Goal: Task Accomplishment & Management: Manage account settings

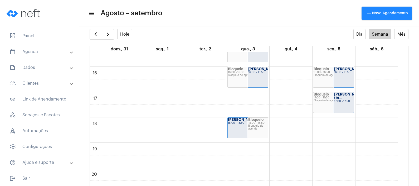
scroll to position [374, 0]
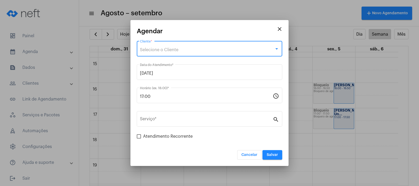
click at [190, 48] on div "Selecione o Cliente" at bounding box center [207, 49] width 134 height 5
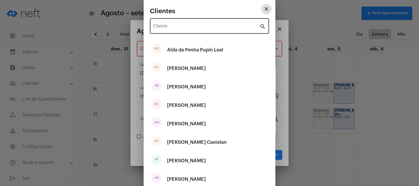
click at [186, 27] on input "Cliente" at bounding box center [206, 27] width 107 height 5
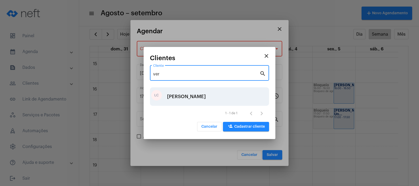
type input "ver"
click at [191, 93] on div "[PERSON_NAME]" at bounding box center [186, 97] width 39 height 16
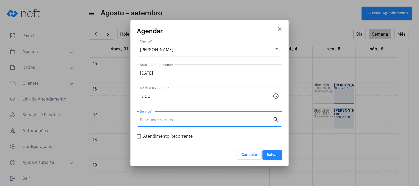
click at [175, 118] on input "Serviço *" at bounding box center [206, 120] width 133 height 5
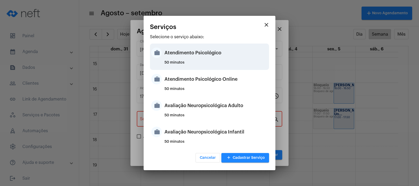
click at [225, 59] on div "Atendimento Psicológico" at bounding box center [216, 53] width 103 height 16
type input "Atendimento Psicológico"
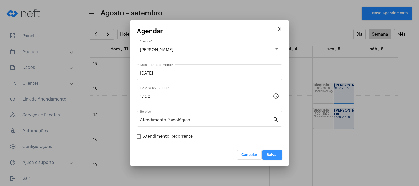
click at [273, 155] on span "Salvar" at bounding box center [272, 155] width 11 height 4
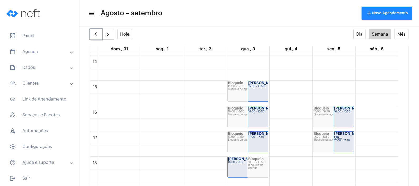
scroll to position [341, 0]
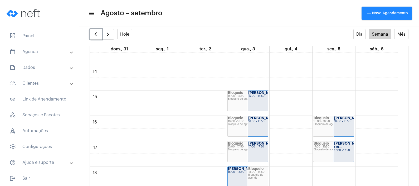
click at [291, 98] on div "00 01 02 03 04 05 06 07 08 09 10 11 12 13 14 15 16 17 18 19 20 21 22 23 Bloquei…" at bounding box center [244, 15] width 309 height 608
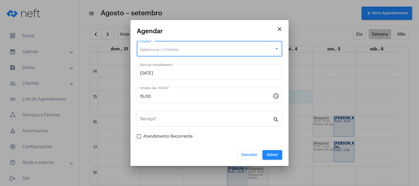
click at [208, 48] on div "Selecione o Cliente" at bounding box center [207, 49] width 134 height 5
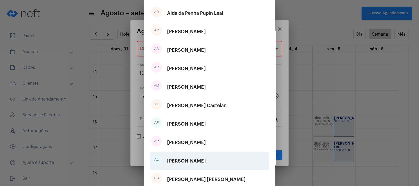
scroll to position [73, 0]
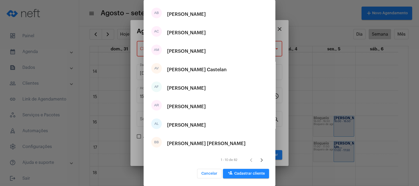
click at [258, 157] on icon "Próxima página" at bounding box center [261, 159] width 7 height 7
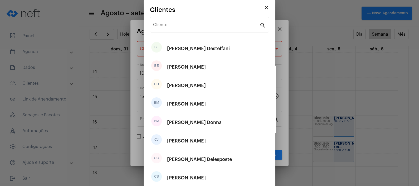
scroll to position [0, 0]
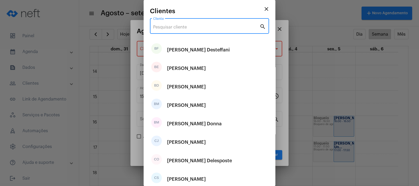
click at [209, 28] on input "Cliente" at bounding box center [206, 27] width 107 height 5
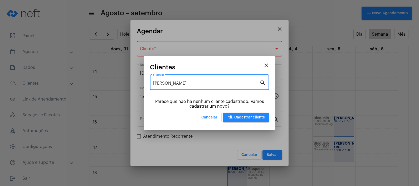
type input "[PERSON_NAME]"
click at [266, 65] on mat-icon "close" at bounding box center [266, 65] width 6 height 6
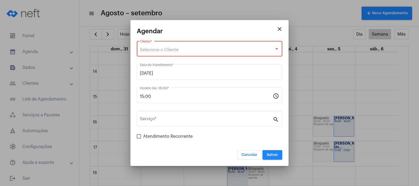
click at [254, 48] on div "Selecione o Cliente" at bounding box center [207, 49] width 134 height 5
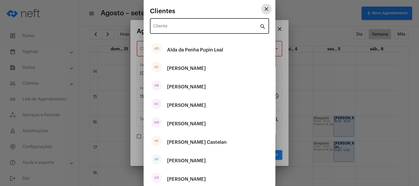
click at [241, 25] on input "Cliente" at bounding box center [206, 27] width 107 height 5
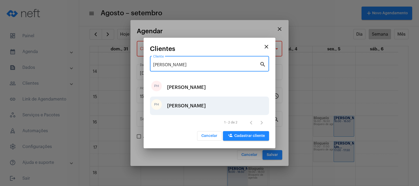
type input "[PERSON_NAME]"
click at [199, 106] on div "[PERSON_NAME]" at bounding box center [186, 106] width 39 height 16
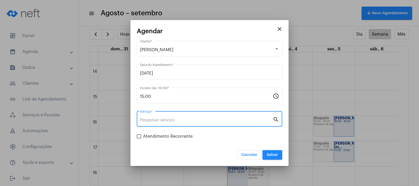
click at [187, 119] on input "Serviço *" at bounding box center [206, 120] width 133 height 5
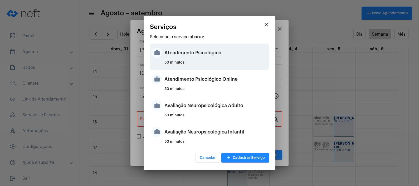
click at [195, 55] on div "Atendimento Psicológico" at bounding box center [216, 53] width 103 height 16
type input "Atendimento Psicológico"
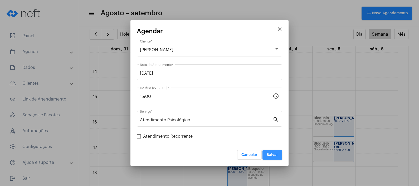
click at [269, 155] on span "Salvar" at bounding box center [272, 155] width 11 height 4
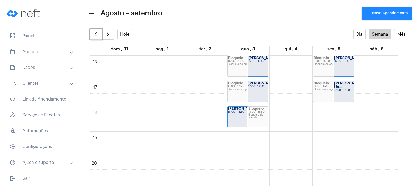
scroll to position [407, 0]
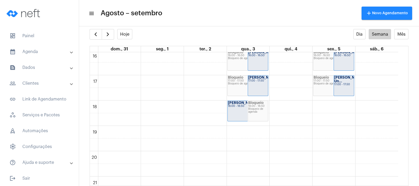
click at [91, 28] on div "settings info_outlined" at bounding box center [249, 23] width 340 height 11
click at [93, 34] on span "button" at bounding box center [96, 34] width 6 height 6
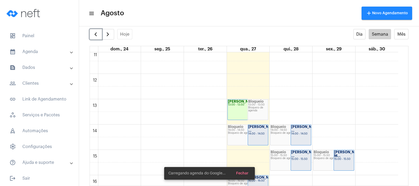
scroll to position [350, 0]
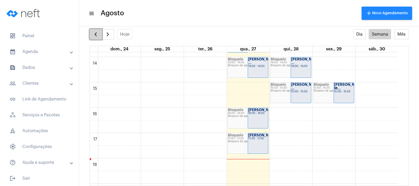
click at [93, 35] on span "button" at bounding box center [96, 34] width 6 height 6
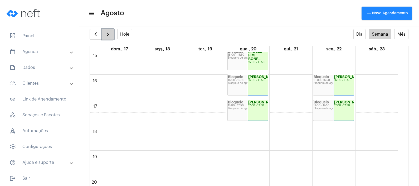
click at [105, 32] on span "button" at bounding box center [108, 34] width 6 height 6
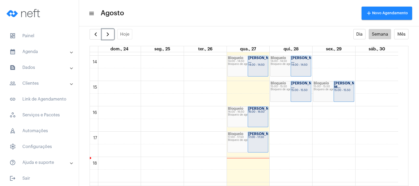
scroll to position [383, 0]
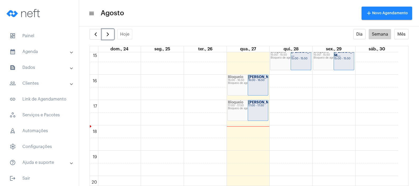
click at [262, 114] on div "[PERSON_NAME]... 17:00 - 17:50" at bounding box center [258, 110] width 20 height 20
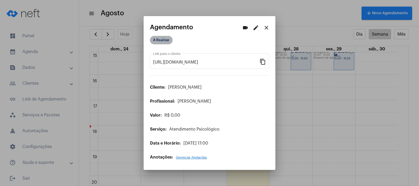
click at [161, 39] on mat-chip "A Realizar" at bounding box center [161, 40] width 23 height 8
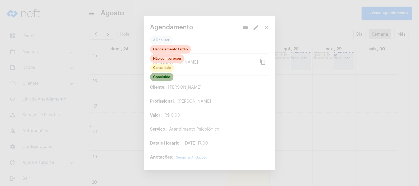
click at [162, 78] on mat-chip "Concluído" at bounding box center [161, 77] width 23 height 8
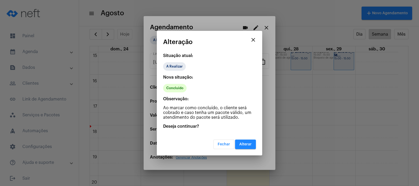
click at [243, 143] on span "Alterar" at bounding box center [245, 144] width 12 height 4
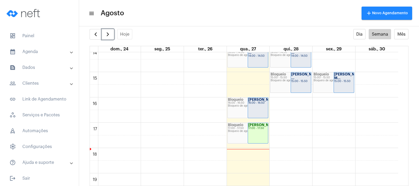
scroll to position [350, 0]
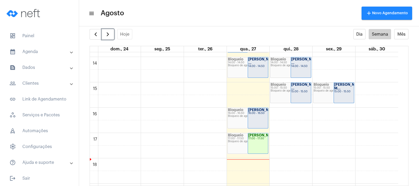
click at [247, 124] on div "Bloqueio 16:00 - 16:50 Bloqueio de agenda" at bounding box center [248, 118] width 41 height 20
click at [108, 32] on span "button" at bounding box center [108, 34] width 6 height 6
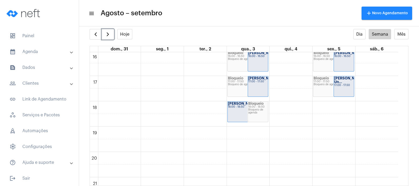
scroll to position [416, 0]
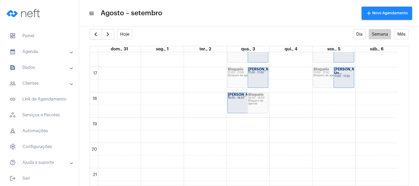
click at [38, 51] on mat-panel-title "calendar_month_outlined Agenda" at bounding box center [39, 52] width 61 height 6
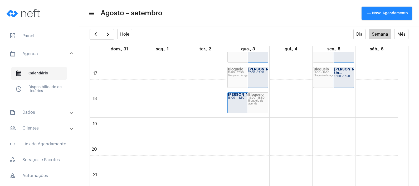
click at [37, 74] on span "calendar_month_outlined Calendário" at bounding box center [39, 73] width 56 height 13
click at [45, 115] on mat-panel-title "text_snippet_outlined Dados" at bounding box center [39, 112] width 61 height 6
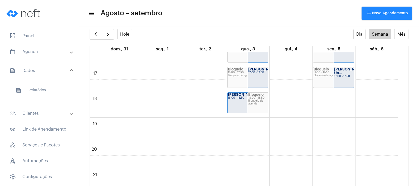
click at [45, 114] on mat-panel-title "people_outline Clientes" at bounding box center [39, 113] width 61 height 6
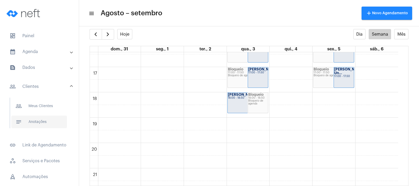
click at [45, 121] on span "notes Anotações" at bounding box center [39, 121] width 56 height 13
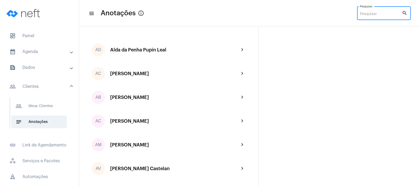
click at [371, 13] on input "Pesquisar" at bounding box center [381, 14] width 42 height 4
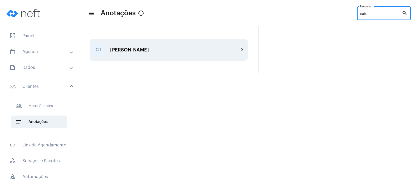
type input "caio"
click at [155, 50] on div "[PERSON_NAME]" at bounding box center [174, 49] width 129 height 5
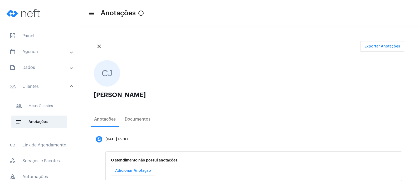
scroll to position [69, 0]
